Goal: Check status: Check status

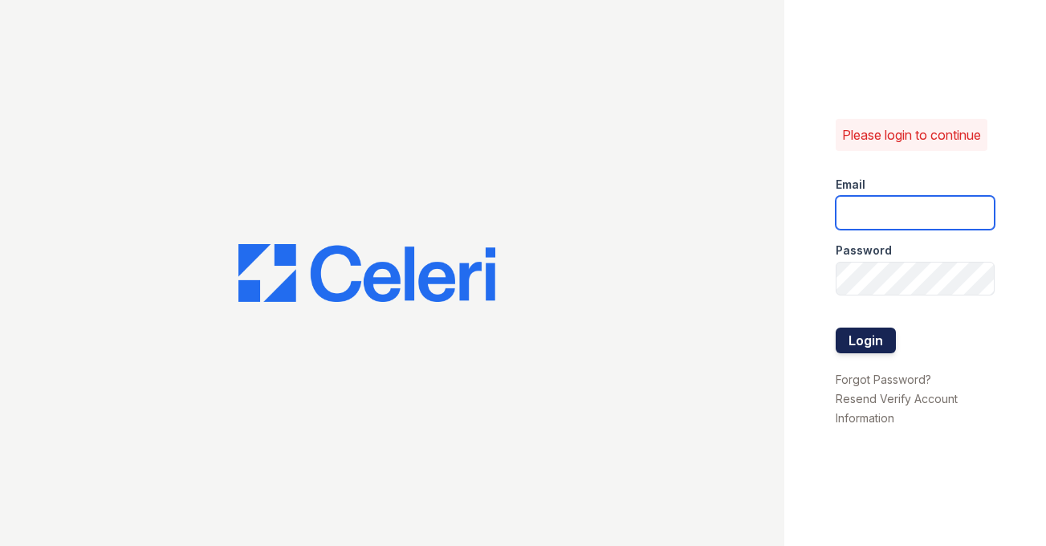
type input "shiv@auranewyork.com"
click at [864, 348] on button "Login" at bounding box center [866, 341] width 60 height 26
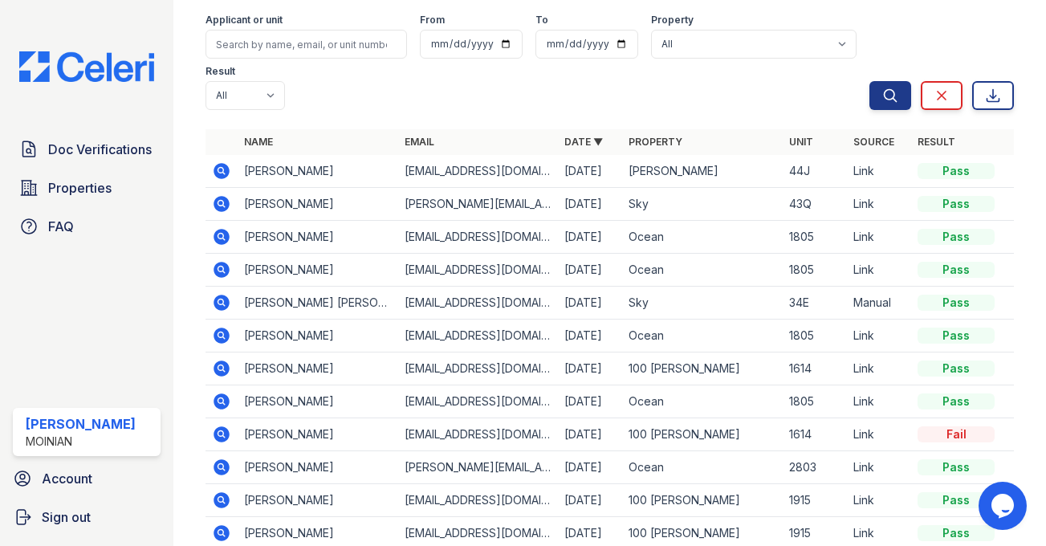
scroll to position [120, 0]
click at [221, 427] on icon at bounding box center [222, 433] width 16 height 16
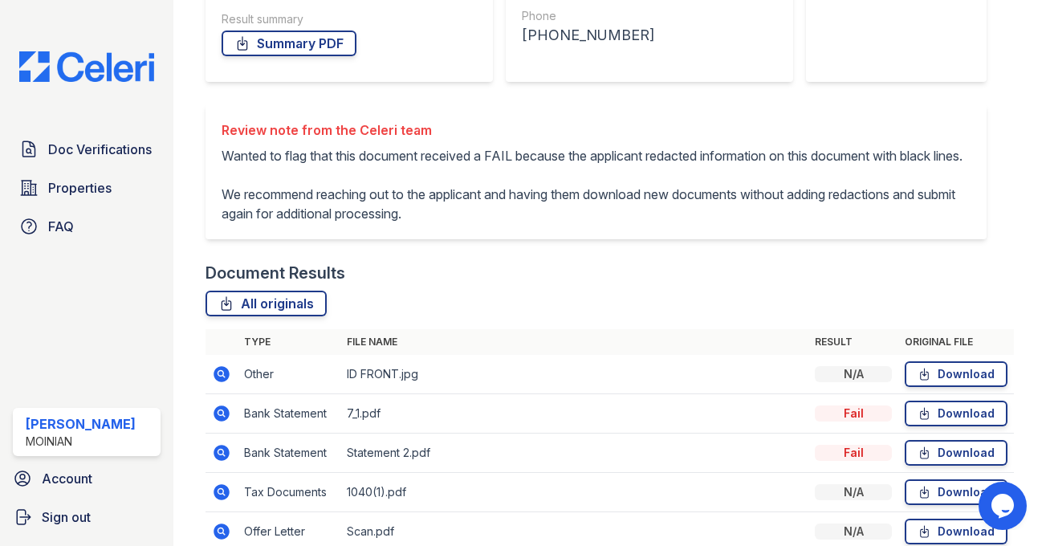
scroll to position [395, 0]
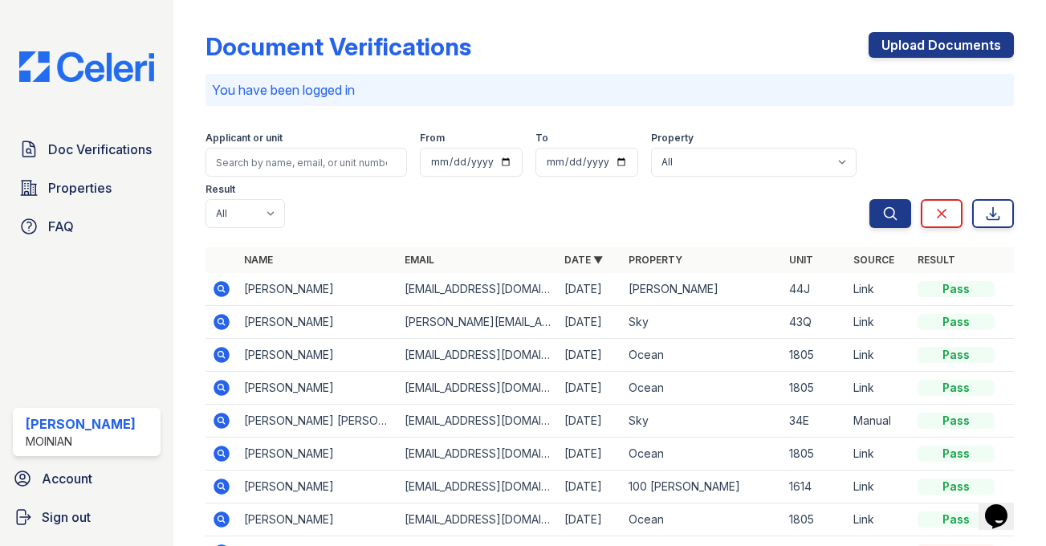
click at [225, 485] on icon at bounding box center [222, 487] width 16 height 16
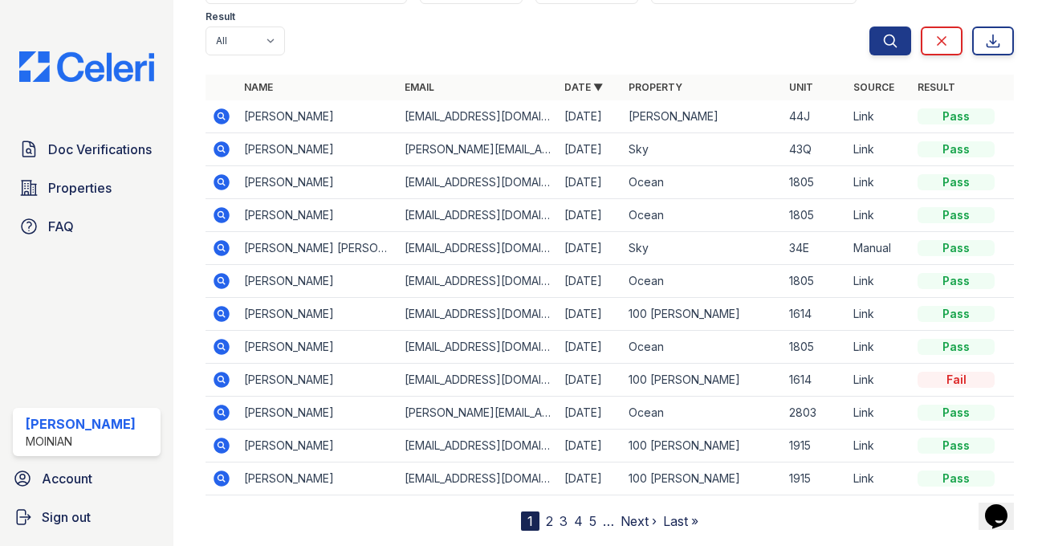
scroll to position [172, 0]
click at [216, 342] on icon at bounding box center [222, 348] width 16 height 16
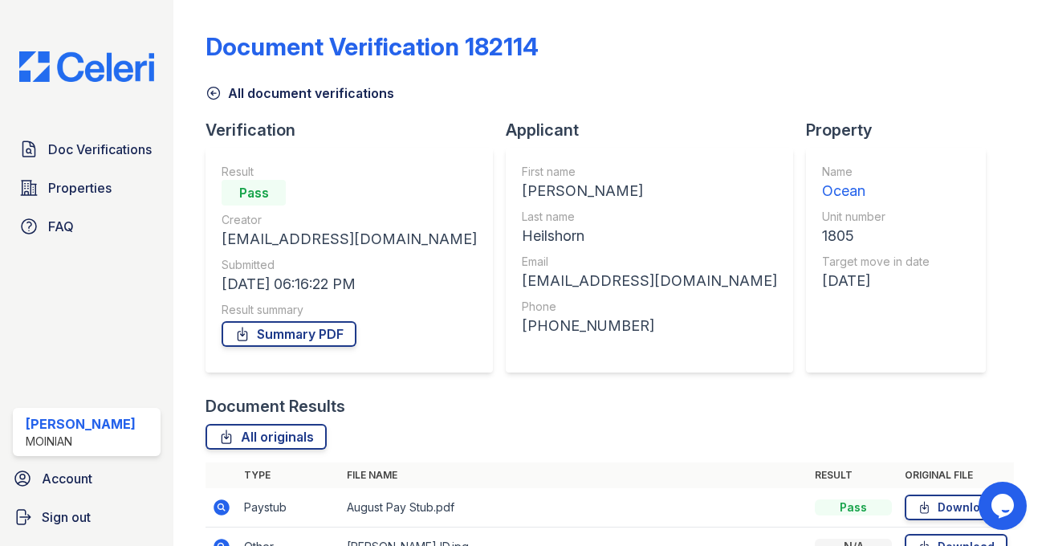
click at [249, 89] on link "All document verifications" at bounding box center [300, 93] width 189 height 19
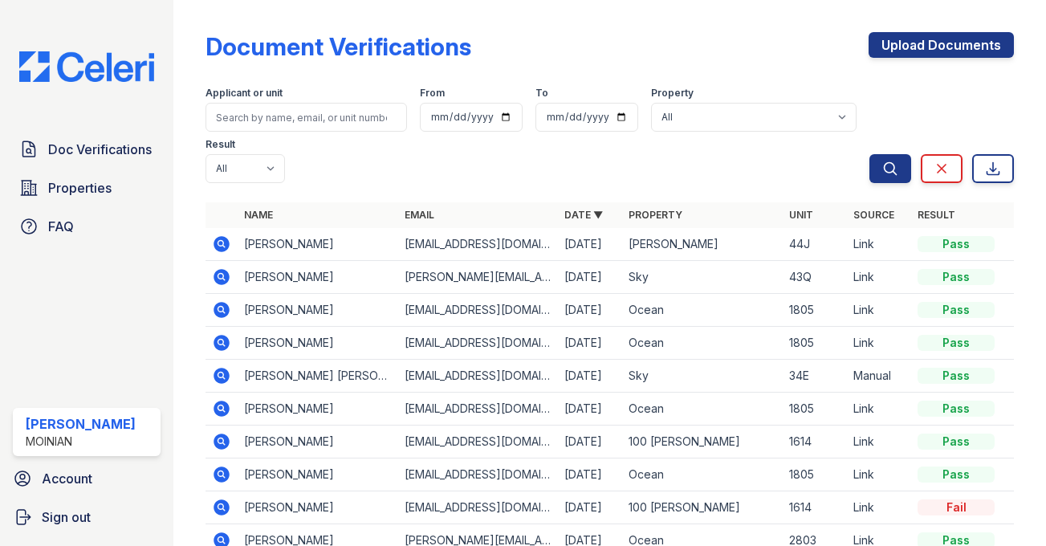
click at [219, 434] on icon at bounding box center [222, 442] width 16 height 16
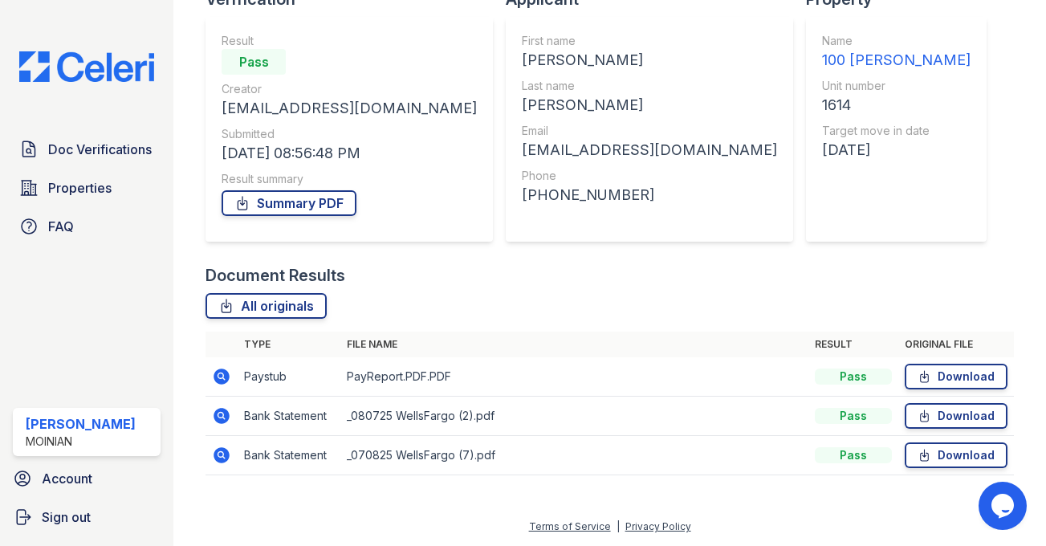
click at [221, 373] on icon at bounding box center [221, 376] width 19 height 19
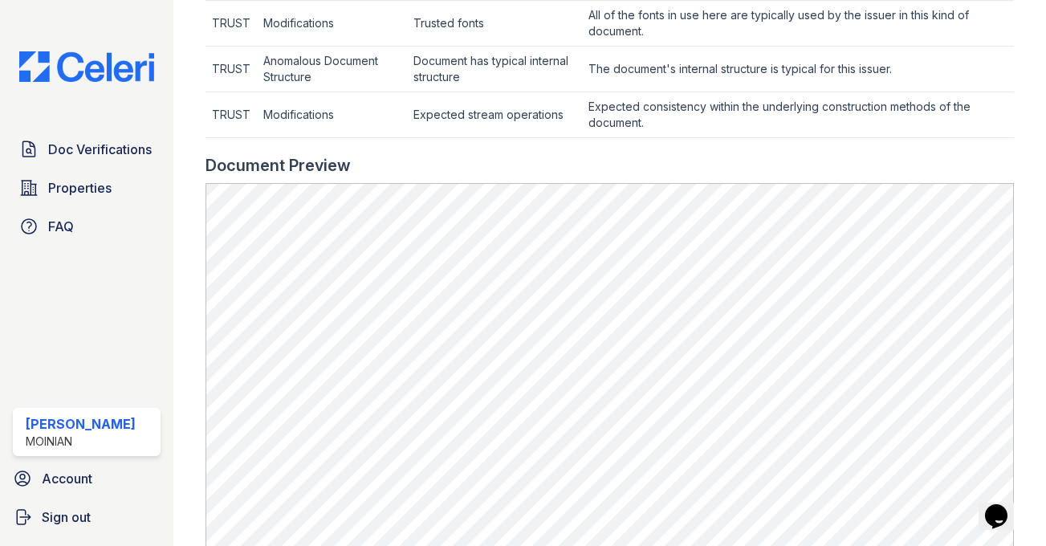
scroll to position [687, 0]
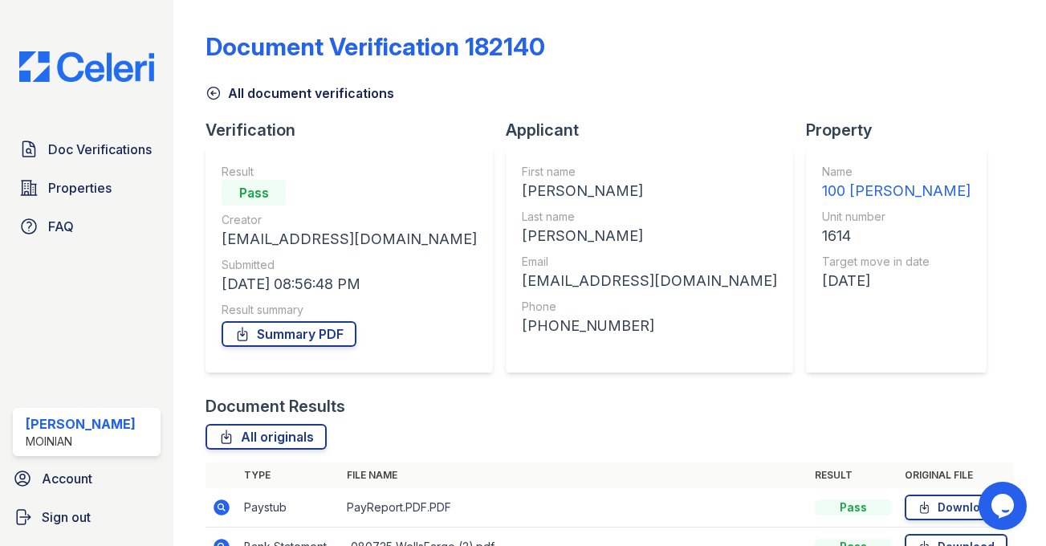
scroll to position [131, 0]
